Goal: Task Accomplishment & Management: Manage account settings

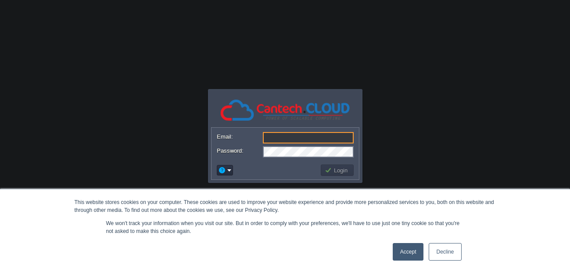
type input "[PERSON_NAME][EMAIL_ADDRESS][DOMAIN_NAME]"
click at [411, 257] on link "Accept" at bounding box center [407, 252] width 31 height 18
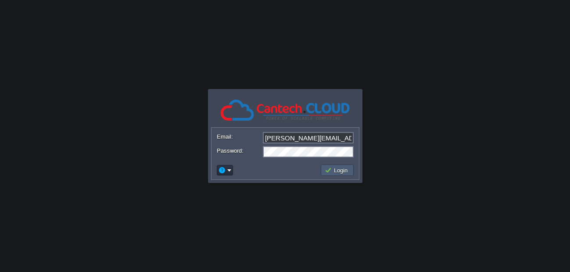
click at [339, 171] on button "Login" at bounding box center [336, 170] width 25 height 8
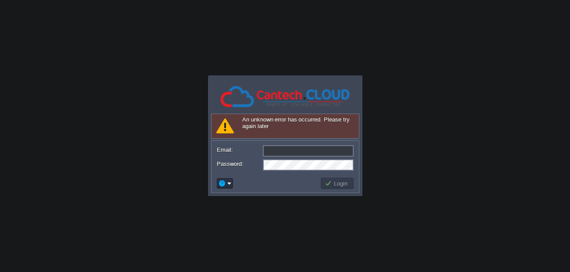
type input "rupal@jhaveriassociates.com"
click at [336, 186] on button "Login" at bounding box center [336, 183] width 25 height 8
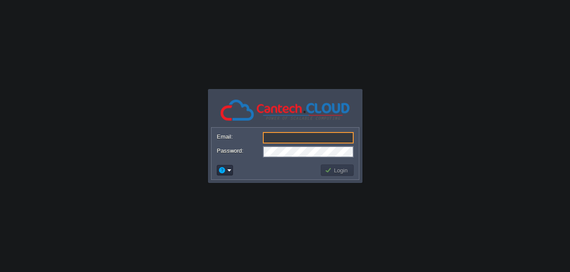
type input "rupal@jhaveriassociates.com"
click at [335, 168] on button "Login" at bounding box center [336, 170] width 25 height 8
type input "[PERSON_NAME][EMAIL_ADDRESS][DOMAIN_NAME]"
click at [337, 169] on button "Login" at bounding box center [336, 170] width 25 height 8
type input "[PERSON_NAME][EMAIL_ADDRESS][DOMAIN_NAME]"
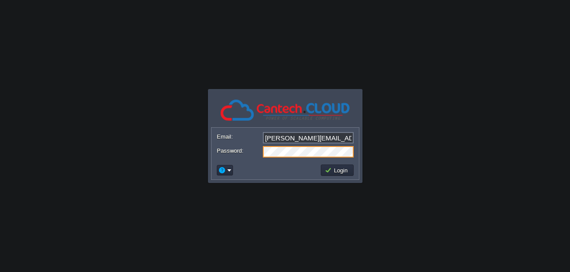
click at [275, 168] on td at bounding box center [267, 170] width 104 height 14
click at [343, 170] on button "Login" at bounding box center [336, 170] width 25 height 8
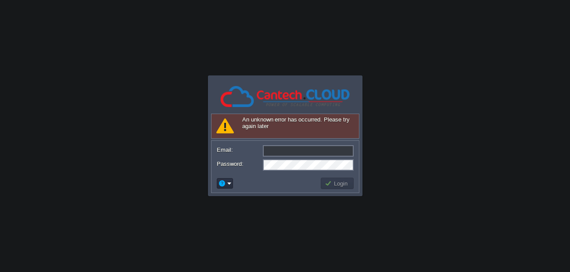
type input "[PERSON_NAME][EMAIL_ADDRESS][DOMAIN_NAME]"
